Goal: Information Seeking & Learning: Learn about a topic

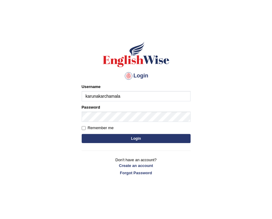
type input "karunakarchamala"
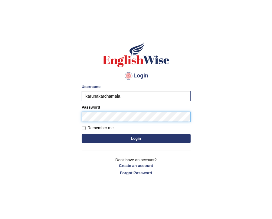
click at [82, 134] on button "Login" at bounding box center [136, 138] width 109 height 9
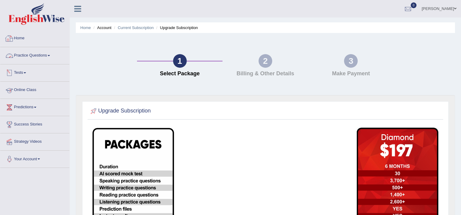
click at [25, 55] on link "Practice Questions" at bounding box center [34, 54] width 69 height 15
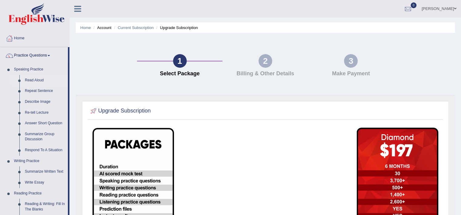
click at [29, 77] on link "Read Aloud" at bounding box center [45, 80] width 46 height 11
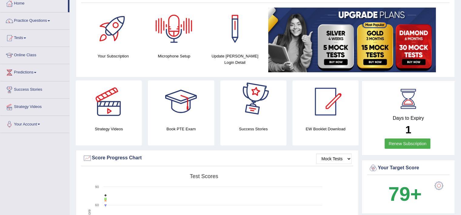
scroll to position [80, 0]
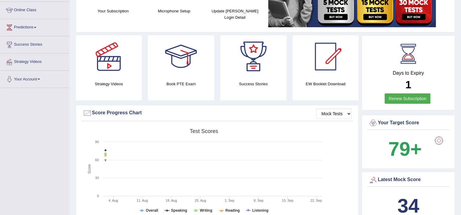
click at [400, 95] on link "Renew Subscription" at bounding box center [408, 99] width 46 height 10
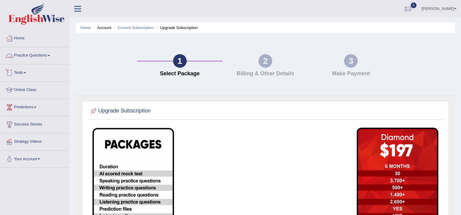
click at [22, 59] on link "Practice Questions" at bounding box center [34, 54] width 69 height 15
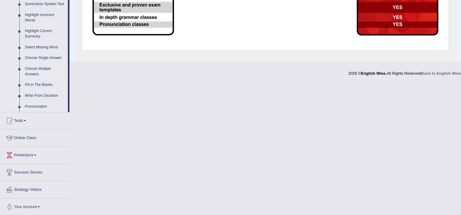
scroll to position [276, 0]
click at [17, 123] on link "Tests" at bounding box center [34, 119] width 69 height 15
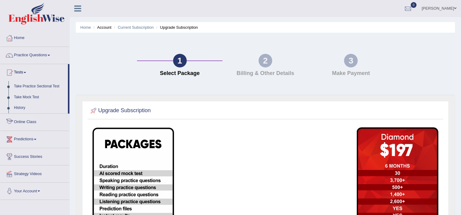
scroll to position [0, 0]
click at [20, 112] on link "History" at bounding box center [39, 108] width 57 height 11
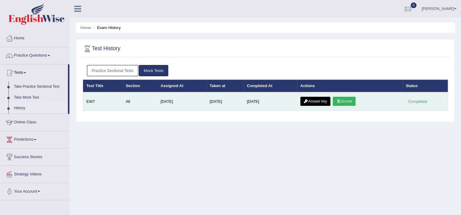
click at [352, 101] on link "Scores" at bounding box center [344, 101] width 22 height 9
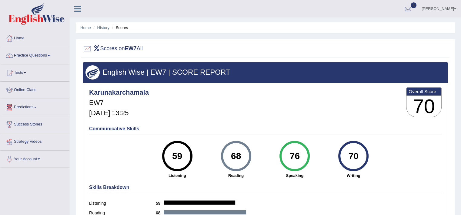
click at [26, 108] on link "Predictions" at bounding box center [34, 106] width 69 height 15
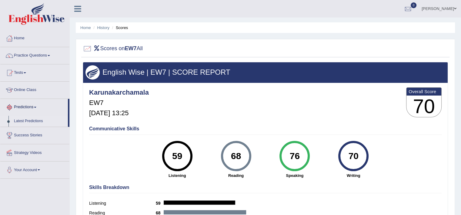
click at [27, 119] on link "Latest Predictions" at bounding box center [39, 121] width 57 height 11
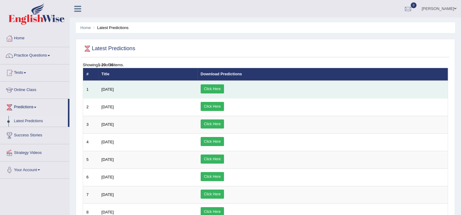
click at [224, 88] on link "Click Here" at bounding box center [212, 89] width 23 height 9
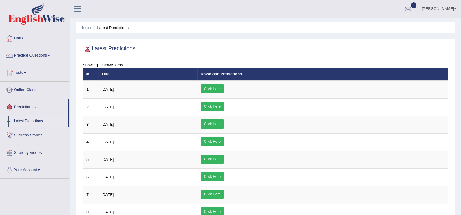
click at [31, 122] on link "Latest Predictions" at bounding box center [39, 121] width 57 height 11
click at [34, 153] on link "Strategy Videos" at bounding box center [34, 152] width 69 height 15
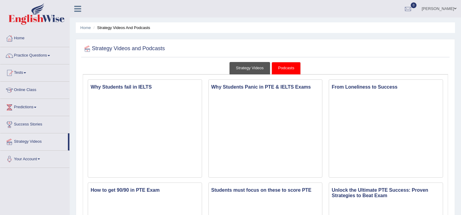
click at [253, 71] on link "Strategy Videos" at bounding box center [249, 68] width 41 height 12
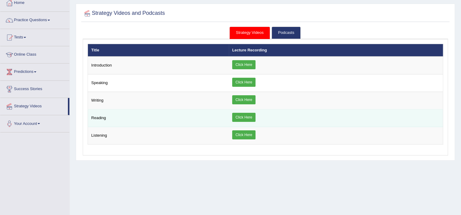
scroll to position [37, 0]
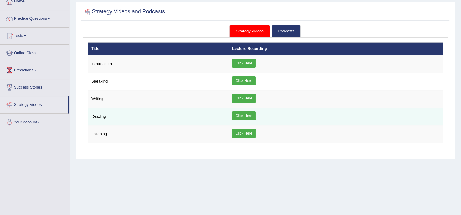
click at [246, 115] on link "Click Here" at bounding box center [243, 116] width 23 height 9
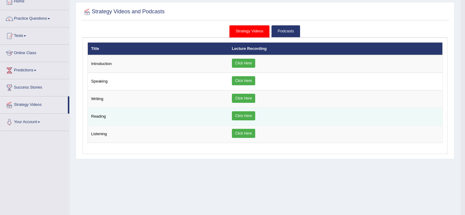
click at [246, 115] on div "× Introduction × Speaking × × ×" at bounding box center [265, 92] width 355 height 101
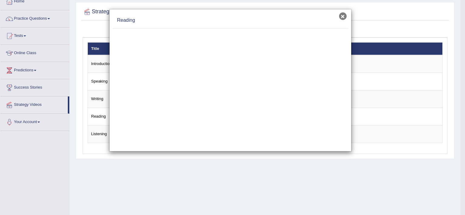
click at [342, 16] on button "×" at bounding box center [343, 16] width 8 height 8
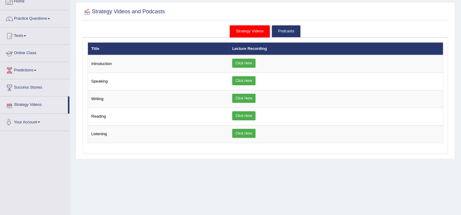
click at [32, 124] on link "Your Account" at bounding box center [34, 121] width 69 height 15
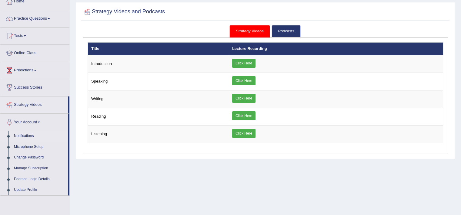
click at [28, 132] on link "Notifications" at bounding box center [39, 136] width 57 height 11
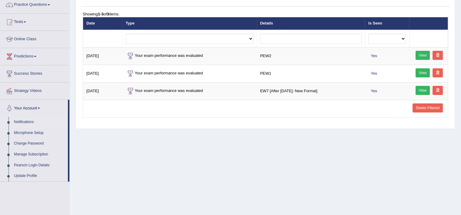
scroll to position [73, 0]
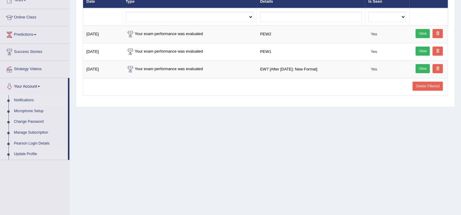
click at [30, 152] on link "Update Profile" at bounding box center [39, 154] width 57 height 11
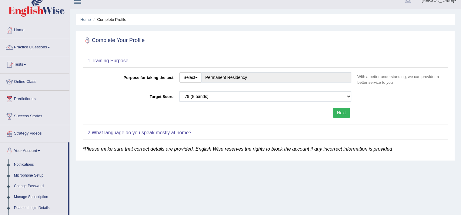
scroll to position [11, 0]
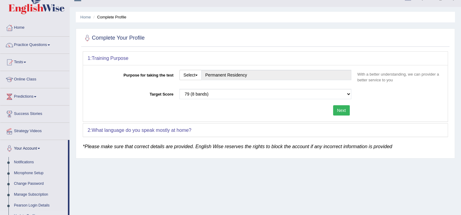
click at [103, 95] on label "Target Score" at bounding box center [132, 93] width 89 height 8
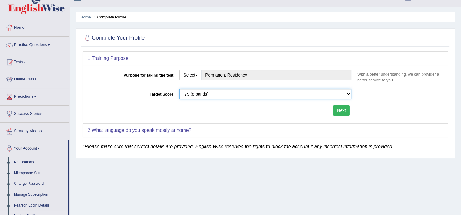
click at [179, 95] on select "Please select the correct value 50 (6 bands) 58 (6.5 bands) 65 (7 bands) 79 (8 …" at bounding box center [265, 94] width 172 height 10
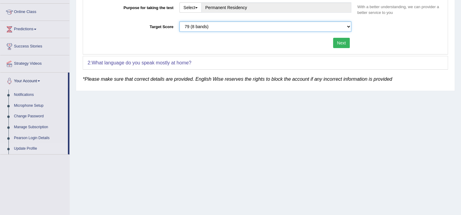
scroll to position [80, 0]
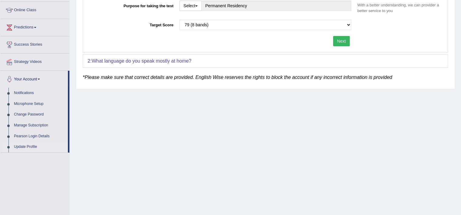
click at [27, 146] on link "Update Profile" at bounding box center [39, 147] width 57 height 11
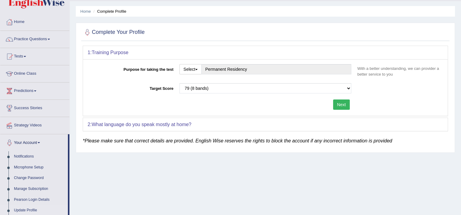
scroll to position [17, 0]
click at [122, 118] on div "2: What language do you speak mostly at home?" at bounding box center [265, 124] width 365 height 13
click at [125, 126] on b "What language do you speak mostly at home?" at bounding box center [142, 124] width 100 height 5
click at [168, 126] on b "What language do you speak mostly at home?" at bounding box center [142, 124] width 100 height 5
click at [250, 122] on div "2: What language do you speak mostly at home?" at bounding box center [265, 124] width 365 height 13
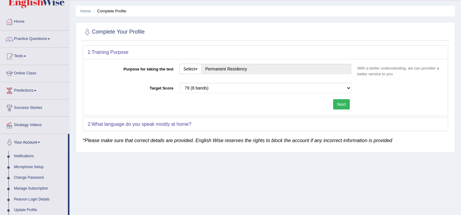
click at [340, 105] on button "Next" at bounding box center [341, 104] width 17 height 10
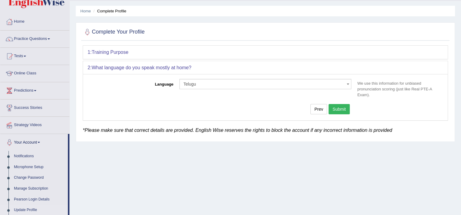
click at [343, 111] on button "Submit" at bounding box center [339, 109] width 21 height 10
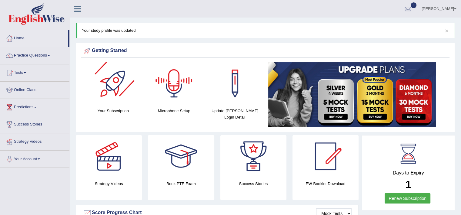
click at [121, 100] on div at bounding box center [113, 83] width 42 height 42
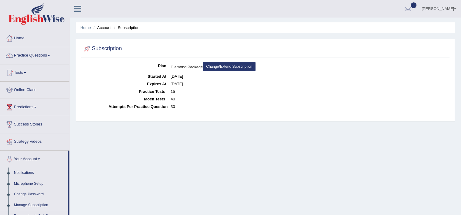
click at [231, 66] on link "Change/Extend Subscription" at bounding box center [229, 66] width 53 height 9
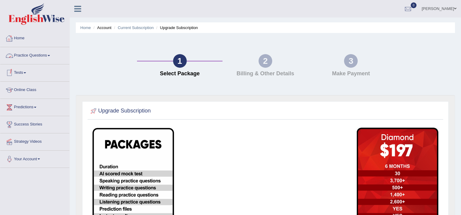
click at [21, 42] on link "Home" at bounding box center [34, 37] width 69 height 15
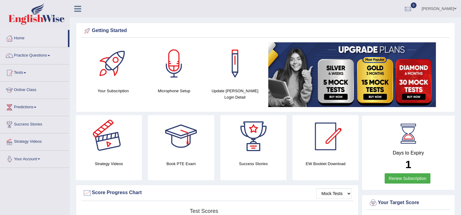
click at [28, 156] on link "Your Account" at bounding box center [34, 158] width 69 height 15
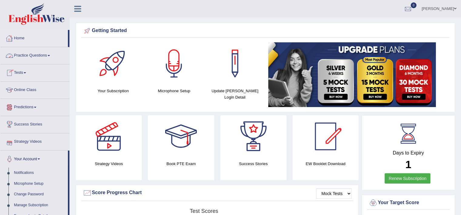
click at [19, 40] on link "Home" at bounding box center [34, 37] width 68 height 15
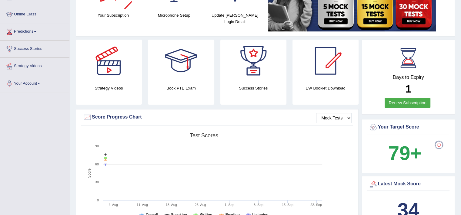
scroll to position [83, 0]
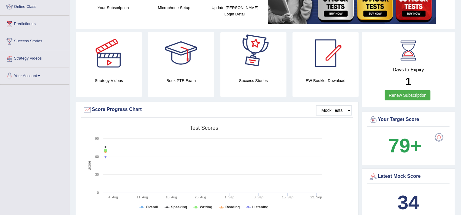
click at [299, 68] on link at bounding box center [325, 53] width 66 height 42
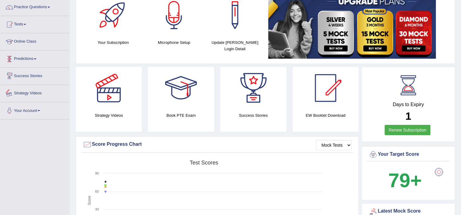
scroll to position [0, 0]
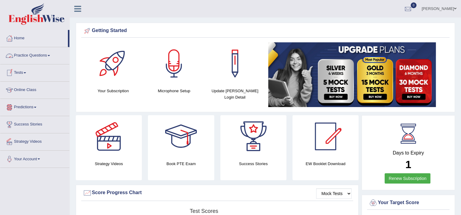
click at [21, 56] on link "Practice Questions" at bounding box center [34, 54] width 69 height 15
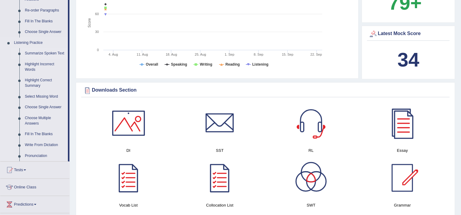
scroll to position [287, 0]
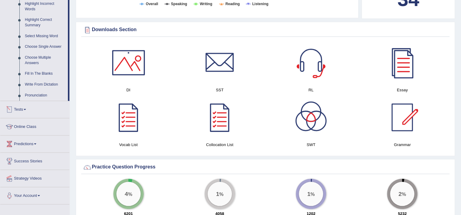
click at [27, 111] on link "Tests" at bounding box center [34, 108] width 69 height 15
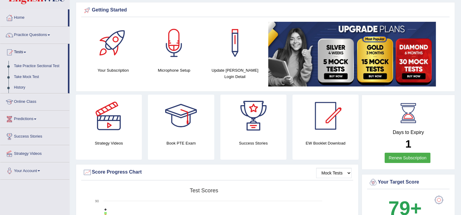
scroll to position [0, 0]
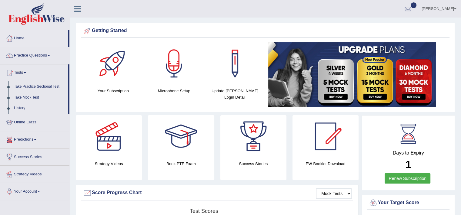
click at [31, 148] on li "Predictions Latest Predictions" at bounding box center [34, 140] width 69 height 17
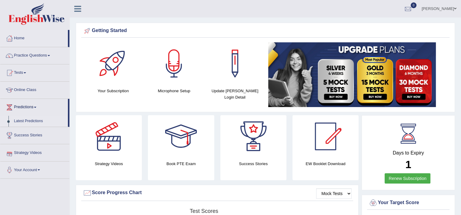
click at [28, 123] on link "Latest Predictions" at bounding box center [39, 121] width 57 height 11
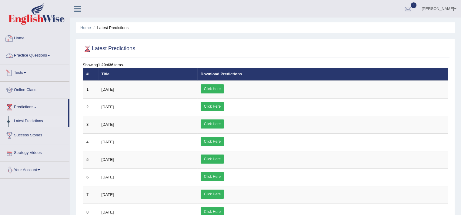
click at [21, 41] on link "Home" at bounding box center [34, 37] width 69 height 15
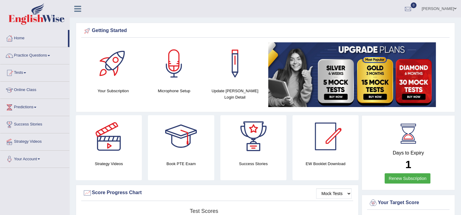
click at [452, 10] on link "[PERSON_NAME]" at bounding box center [439, 8] width 44 height 16
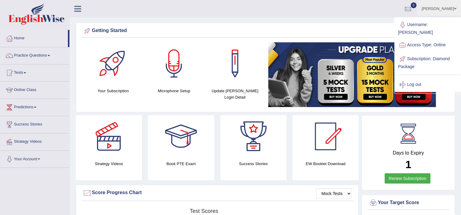
click at [318, 15] on ul "[PERSON_NAME] Toggle navigation Username: Karunakarchamala Access Type: Online …" at bounding box center [324, 8] width 274 height 17
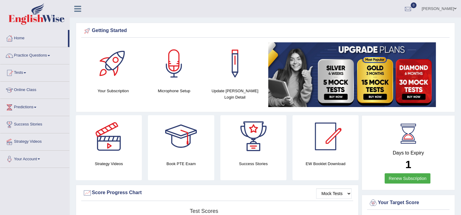
click at [337, 78] on img at bounding box center [352, 74] width 168 height 65
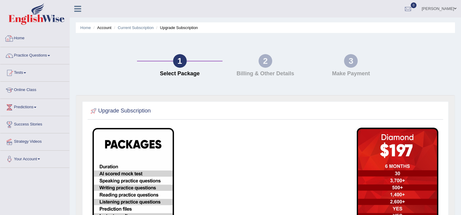
click at [23, 42] on link "Home" at bounding box center [34, 37] width 69 height 15
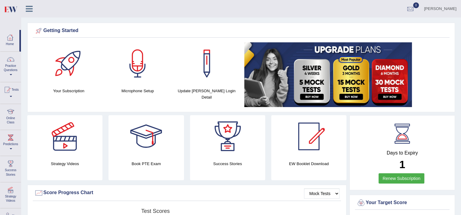
click at [28, 8] on icon at bounding box center [29, 9] width 7 height 8
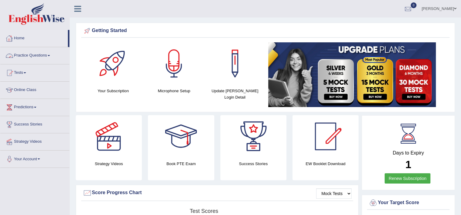
click at [34, 54] on link "Practice Questions" at bounding box center [34, 54] width 69 height 15
